Goal: Navigation & Orientation: Go to known website

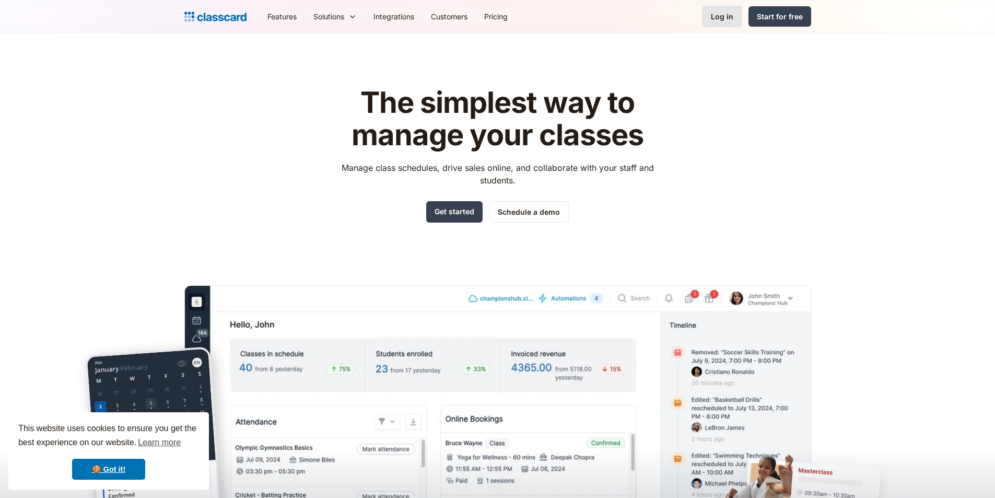
click at [732, 21] on div "Log in" at bounding box center [722, 16] width 22 height 11
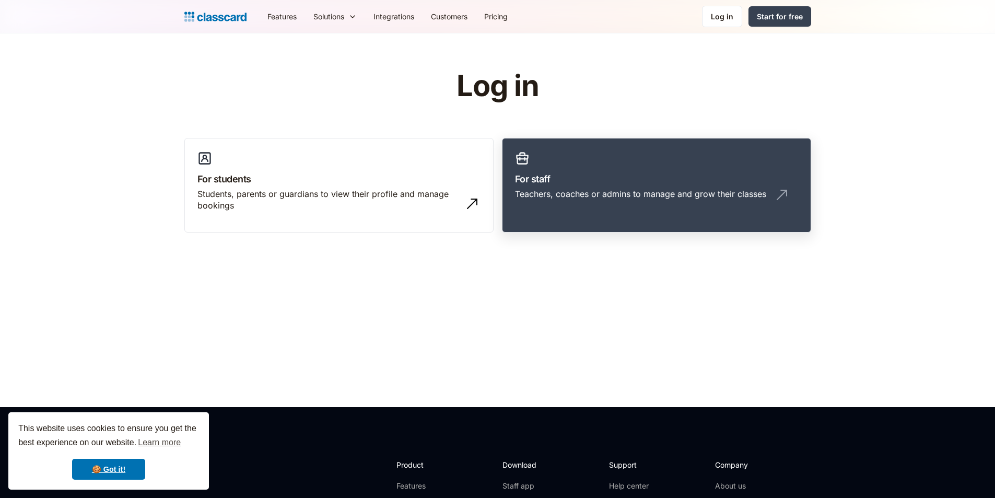
click at [614, 179] on h3 "For staff" at bounding box center [656, 179] width 283 height 14
